Goal: Check status: Check status

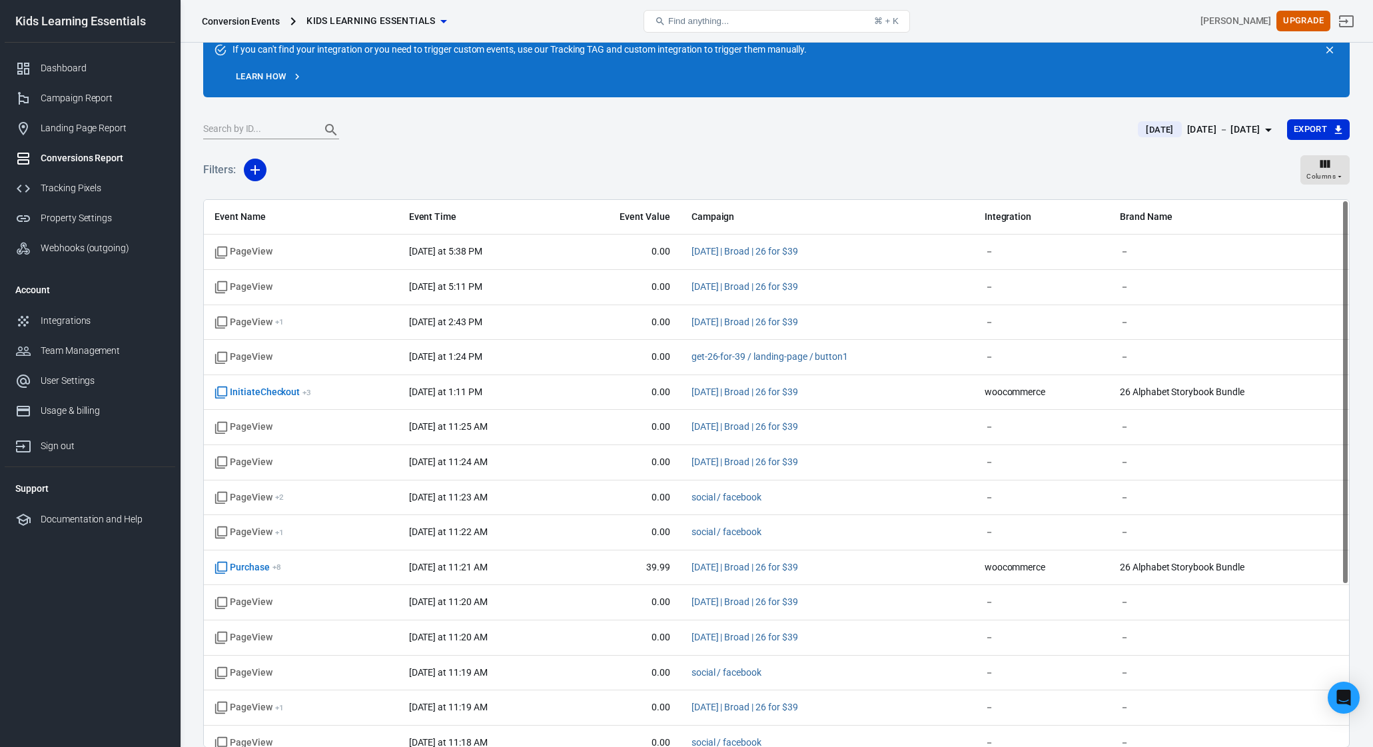
drag, startPoint x: 839, startPoint y: 179, endPoint x: 842, endPoint y: 169, distance: 9.9
click at [841, 172] on div "Filters: Columns" at bounding box center [776, 175] width 1146 height 48
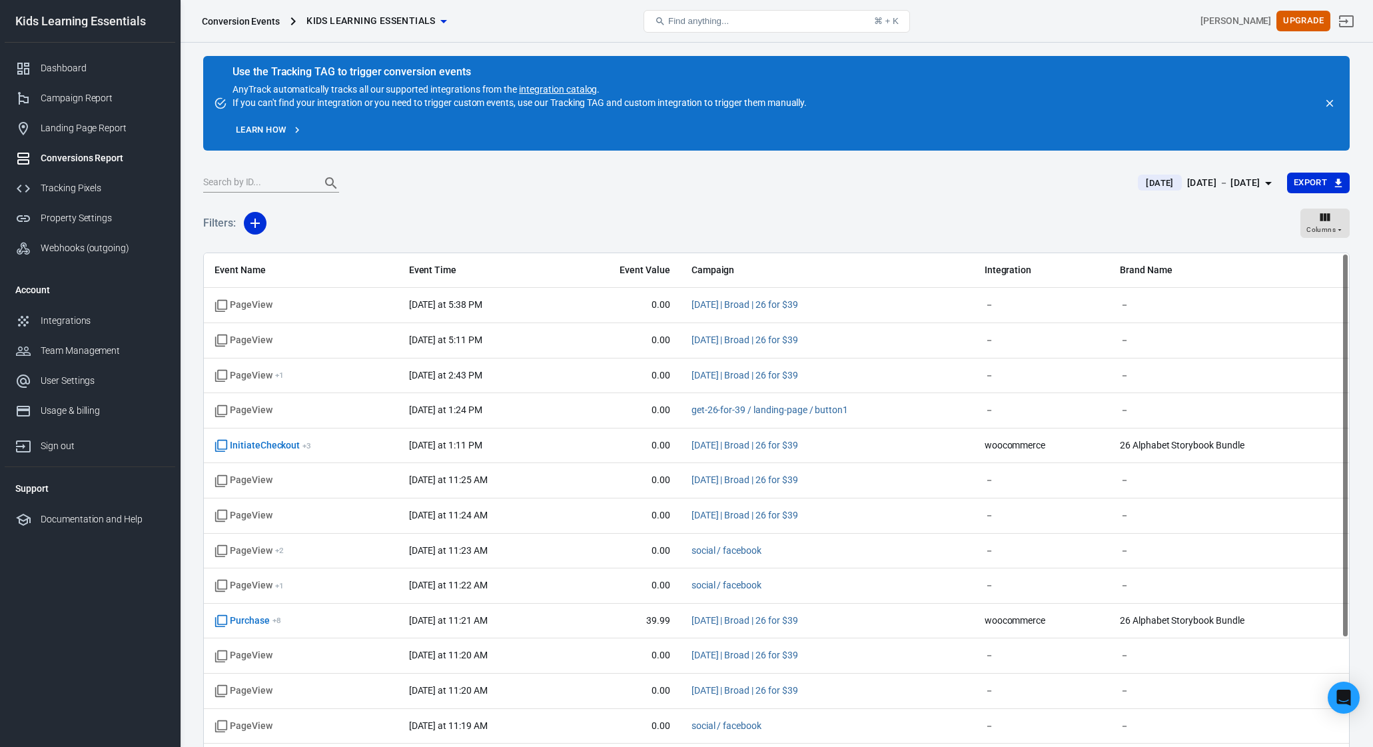
click at [625, 209] on div "Filters: Columns" at bounding box center [776, 229] width 1146 height 48
click at [674, 178] on div at bounding box center [662, 183] width 919 height 19
click at [89, 71] on div "Dashboard" at bounding box center [103, 68] width 124 height 14
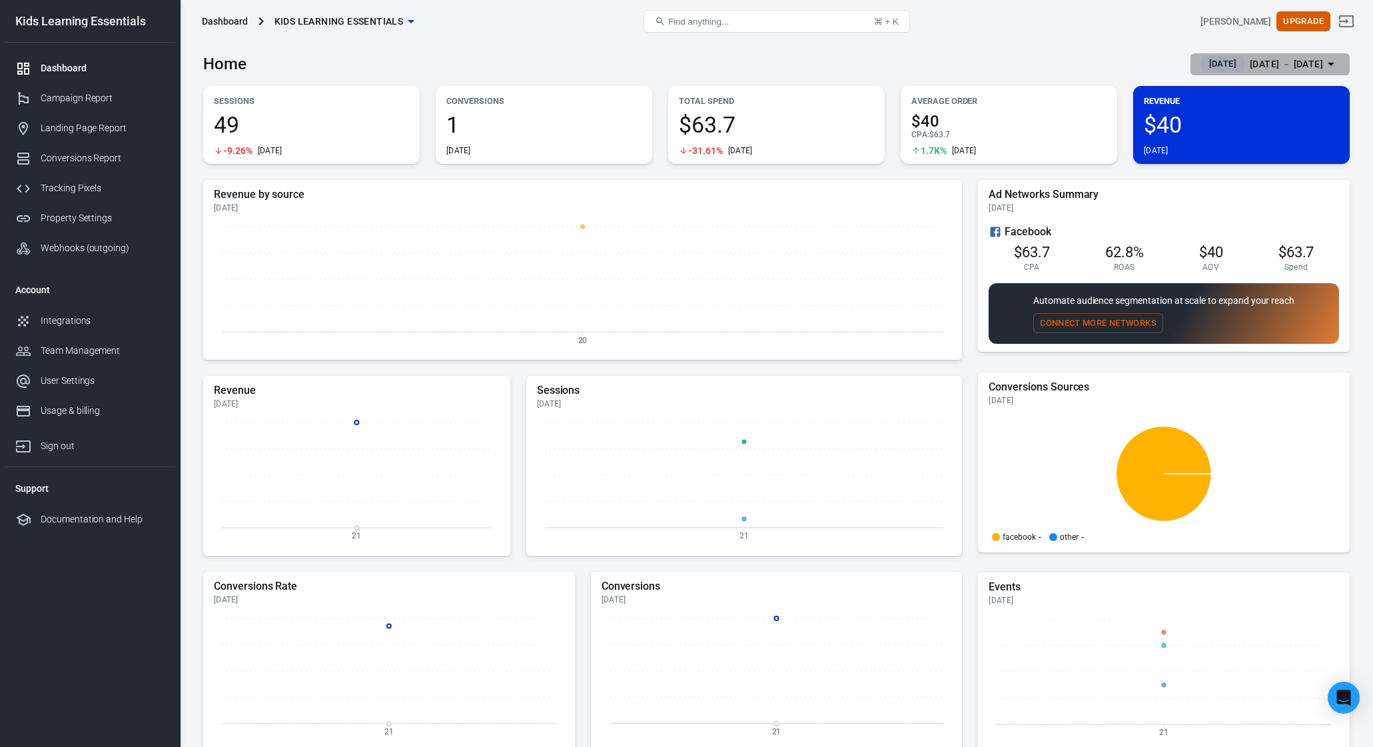
click at [1252, 59] on div "[DATE] － [DATE]" at bounding box center [1286, 64] width 73 height 17
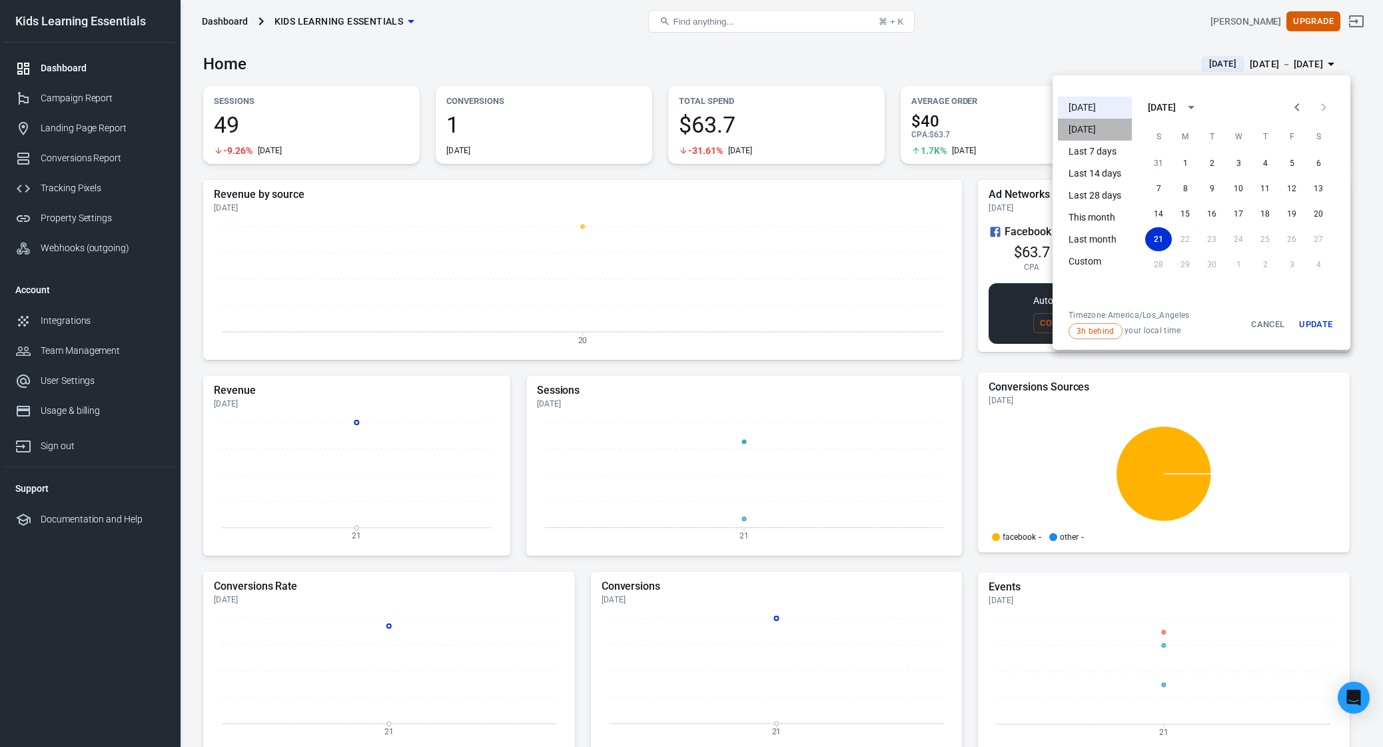
click at [1083, 129] on li "[DATE]" at bounding box center [1095, 130] width 74 height 22
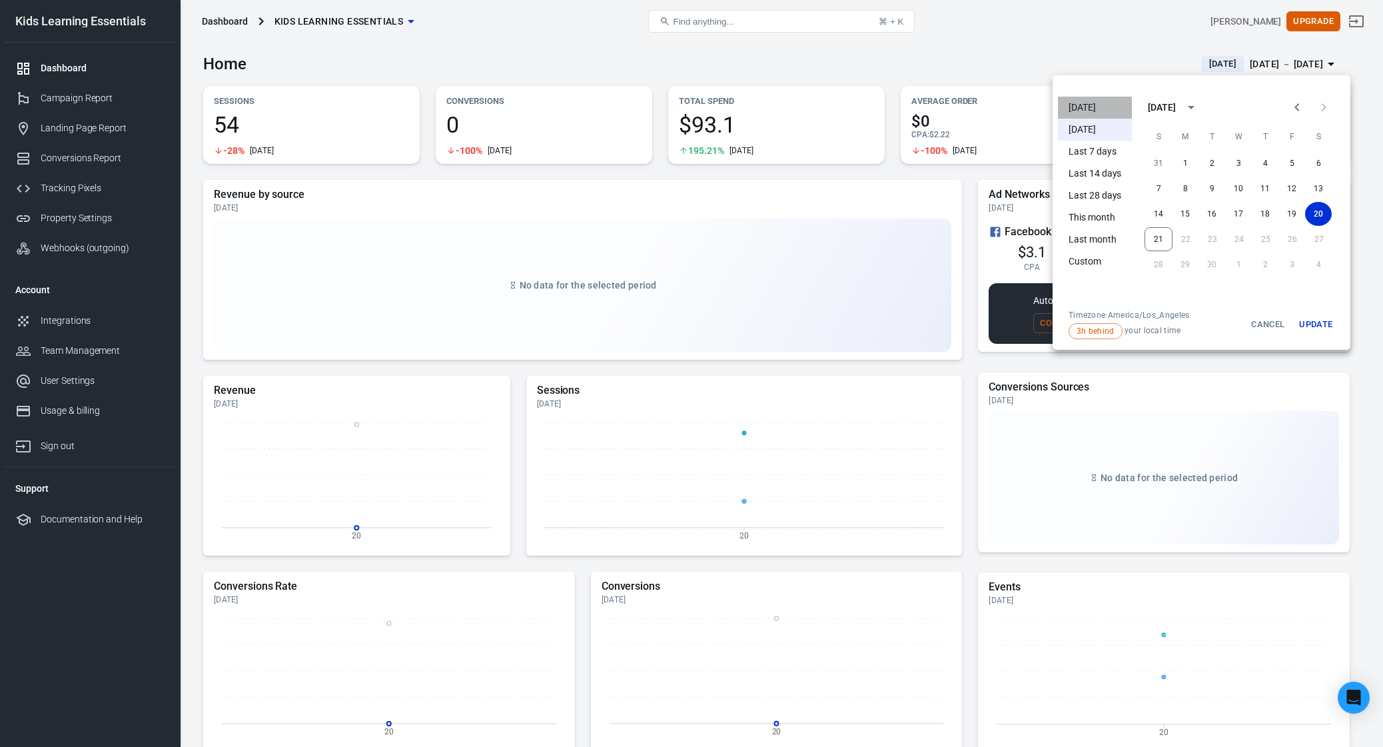
click at [1091, 111] on li "[DATE]" at bounding box center [1095, 108] width 74 height 22
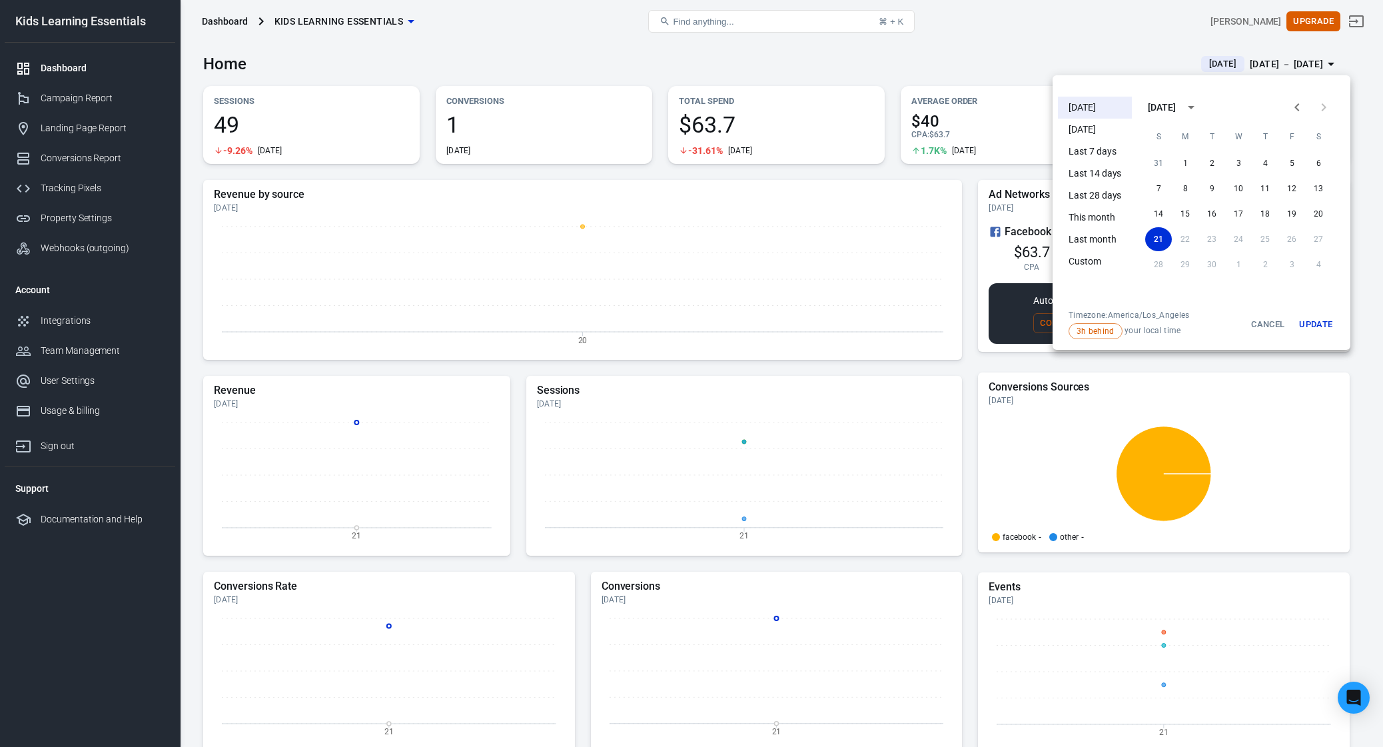
click at [1115, 39] on div at bounding box center [691, 373] width 1383 height 747
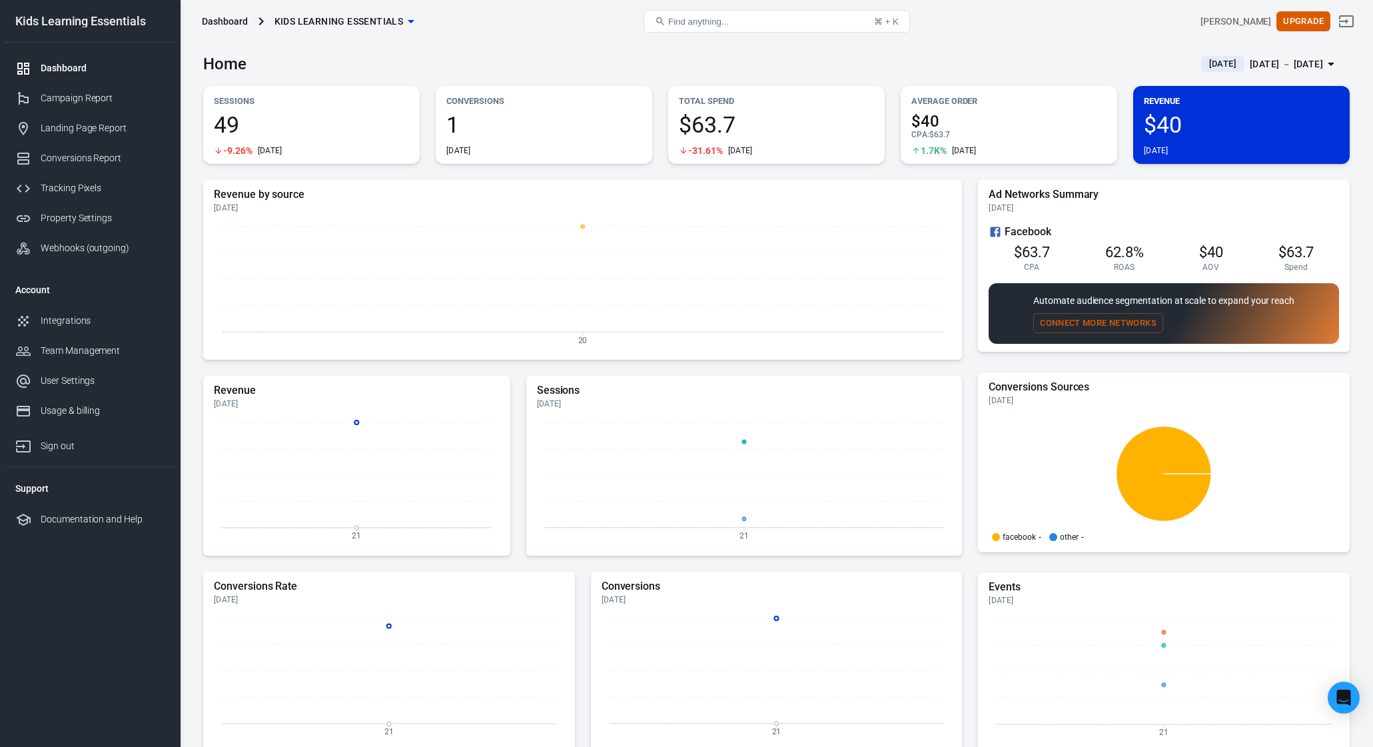
click at [1258, 63] on div "[DATE] － [DATE]" at bounding box center [1286, 64] width 73 height 17
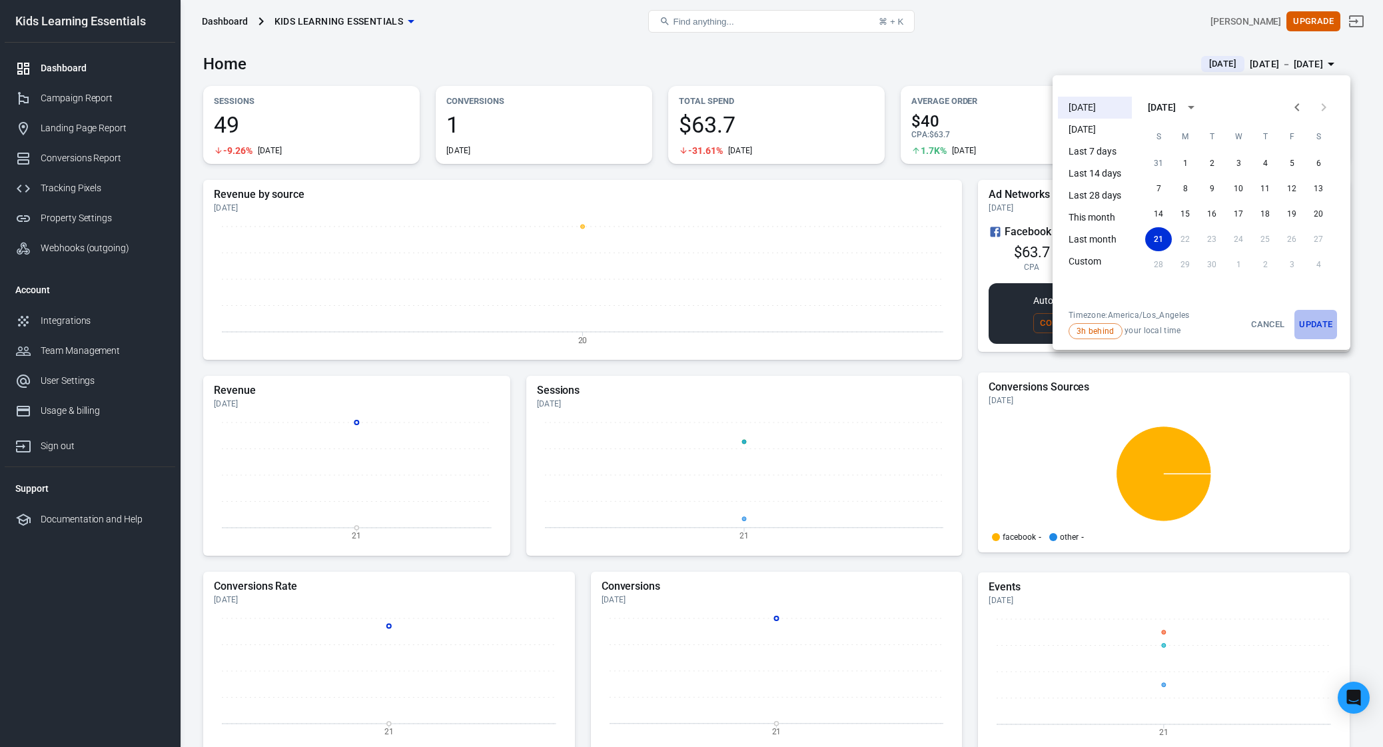
click at [1325, 332] on button "Update" at bounding box center [1315, 324] width 43 height 29
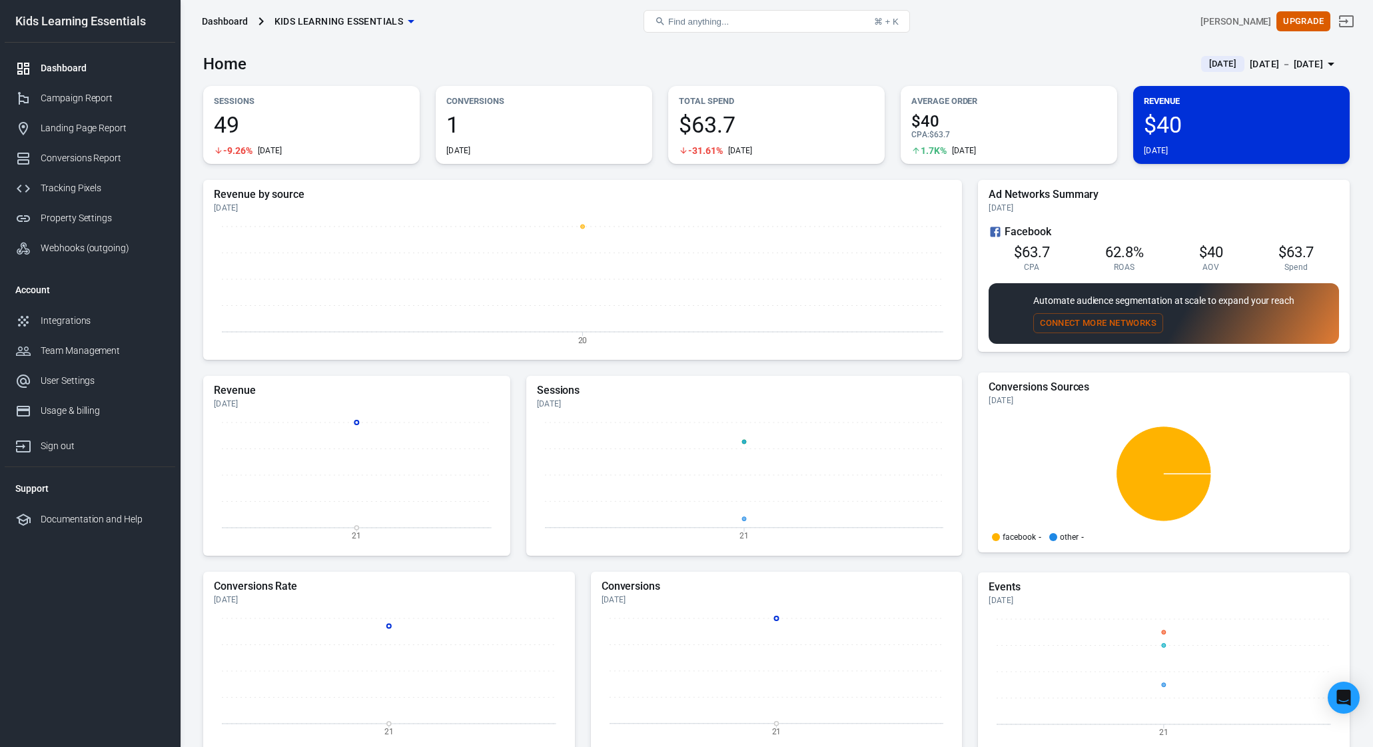
click at [1087, 49] on div "Home [DATE] [DATE] － [DATE]" at bounding box center [776, 59] width 1146 height 33
click at [540, 19] on div "Dashboard Kids Learning Essentials" at bounding box center [388, 21] width 383 height 32
click at [1005, 24] on div "[PERSON_NAME] Upgrade" at bounding box center [1165, 21] width 383 height 32
